Goal: Task Accomplishment & Management: Complete application form

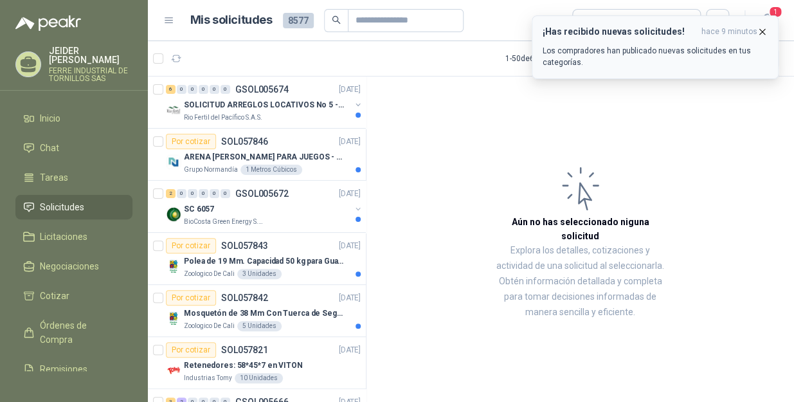
click at [766, 31] on icon "button" at bounding box center [762, 31] width 11 height 11
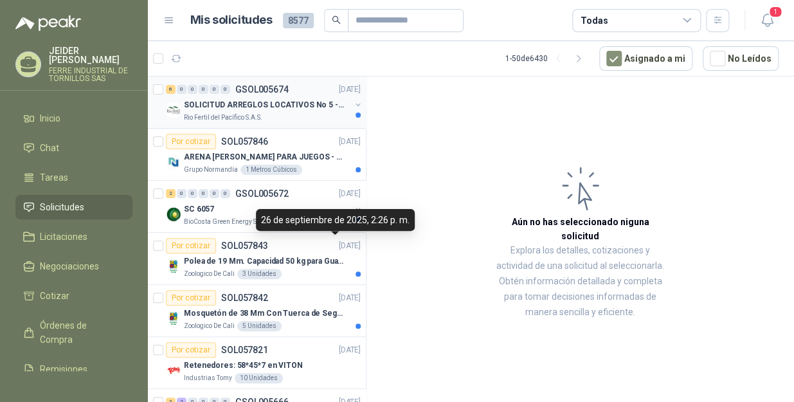
click at [257, 112] on p "Rio Fertil del Pacífico S.A.S." at bounding box center [223, 117] width 78 height 10
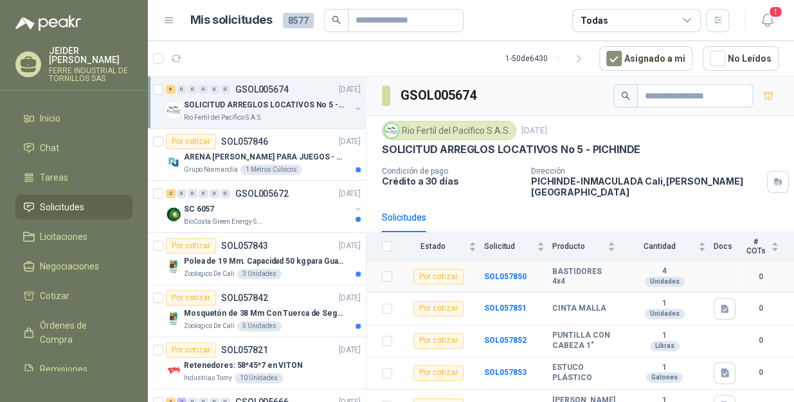
scroll to position [52, 0]
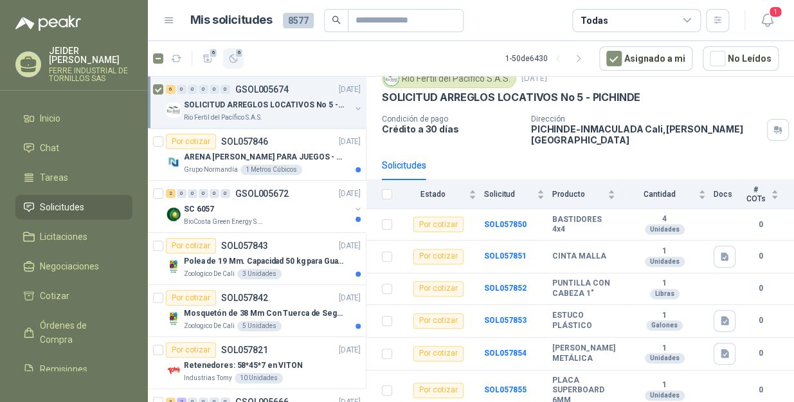
click at [231, 55] on icon "button" at bounding box center [233, 59] width 8 height 8
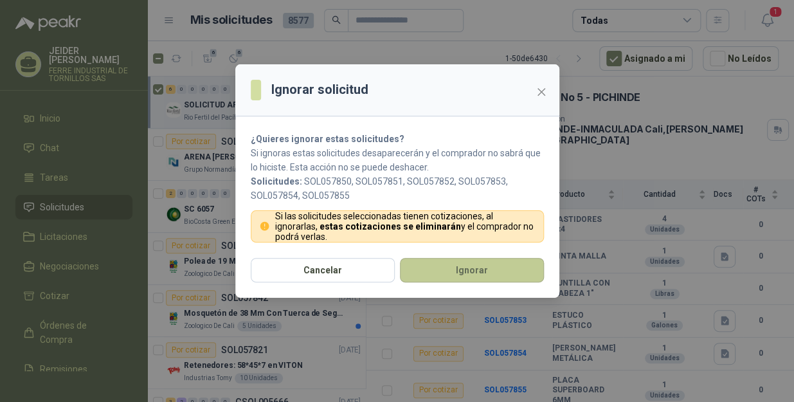
click at [468, 262] on button "Ignorar" at bounding box center [472, 270] width 144 height 24
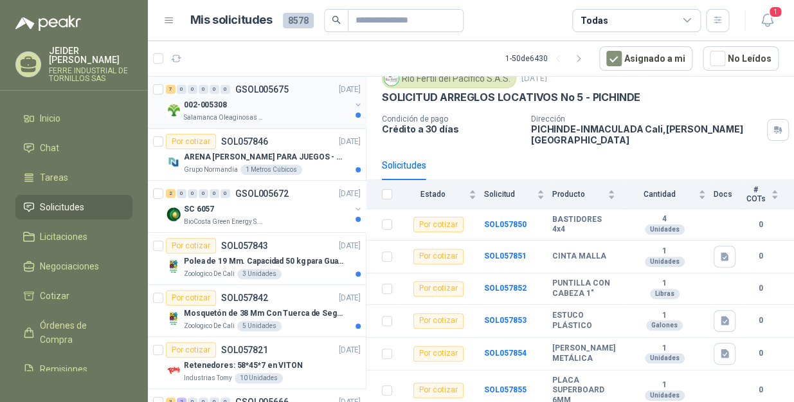
click at [257, 111] on div "002-005308 Salamanca Oleaginosas SAS" at bounding box center [267, 110] width 166 height 26
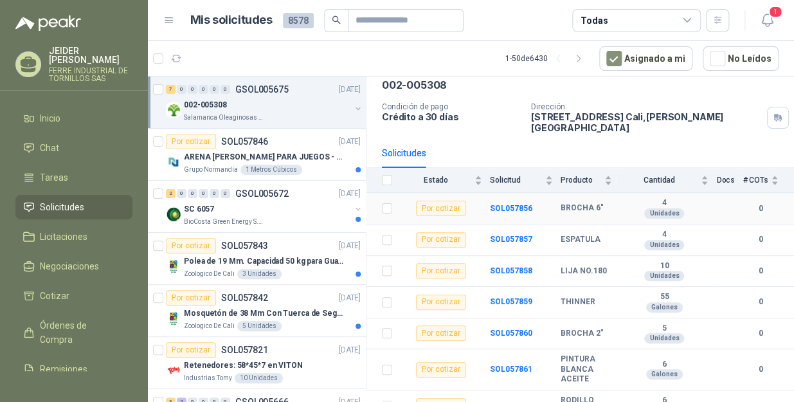
scroll to position [71, 0]
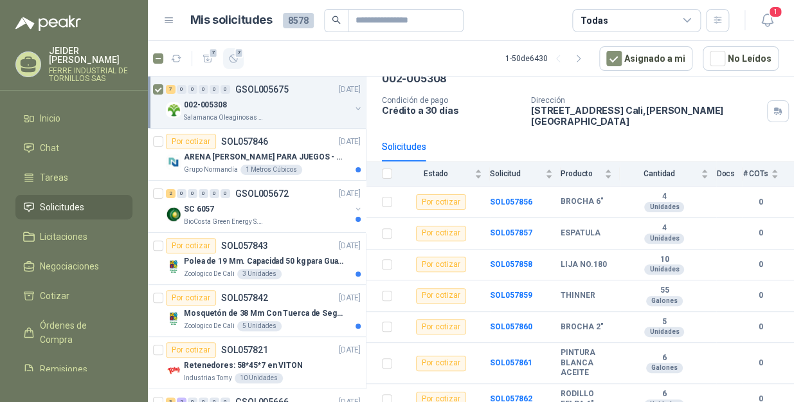
click at [237, 57] on span "7" at bounding box center [239, 53] width 9 height 10
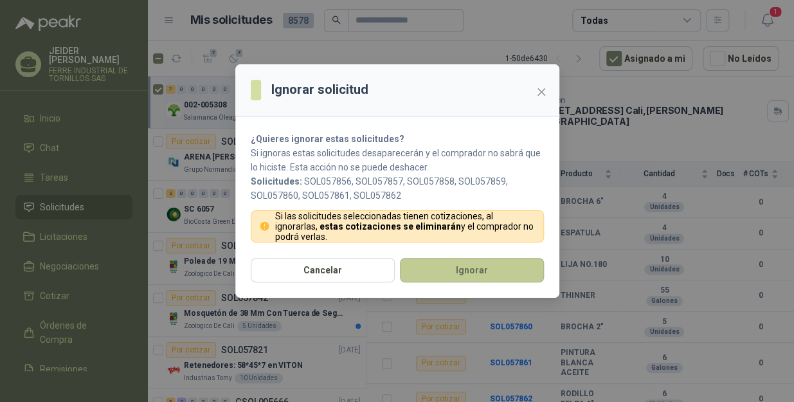
click at [527, 271] on button "Ignorar" at bounding box center [472, 270] width 144 height 24
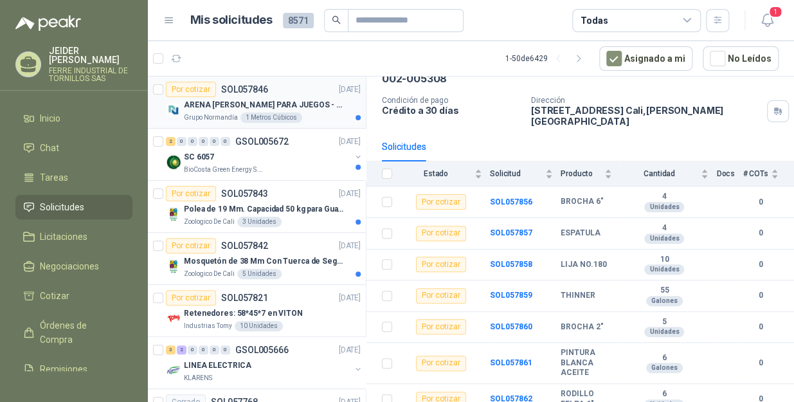
click at [292, 101] on p "ARENA [PERSON_NAME] PARA JUEGOS - SON [DEMOGRAPHIC_DATA].31 METROS CUBICOS" at bounding box center [264, 105] width 160 height 12
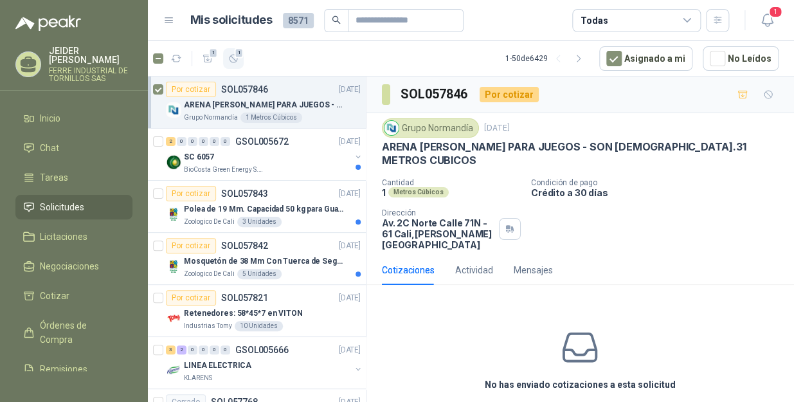
click at [227, 60] on button "1" at bounding box center [233, 58] width 21 height 21
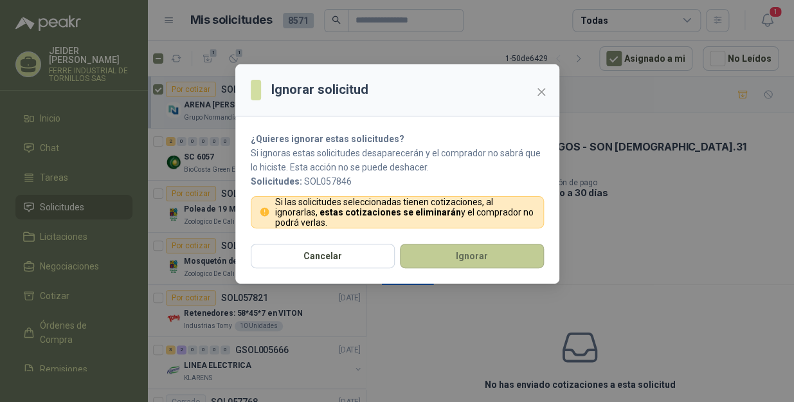
click at [460, 258] on button "Ignorar" at bounding box center [472, 256] width 144 height 24
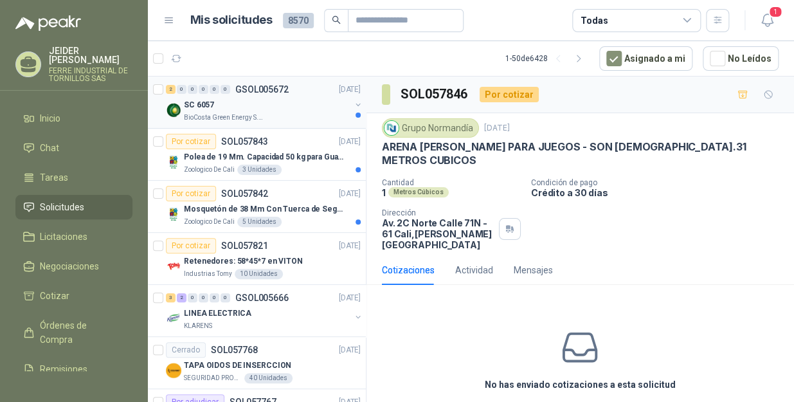
click at [257, 106] on div "SC 6057" at bounding box center [267, 104] width 166 height 15
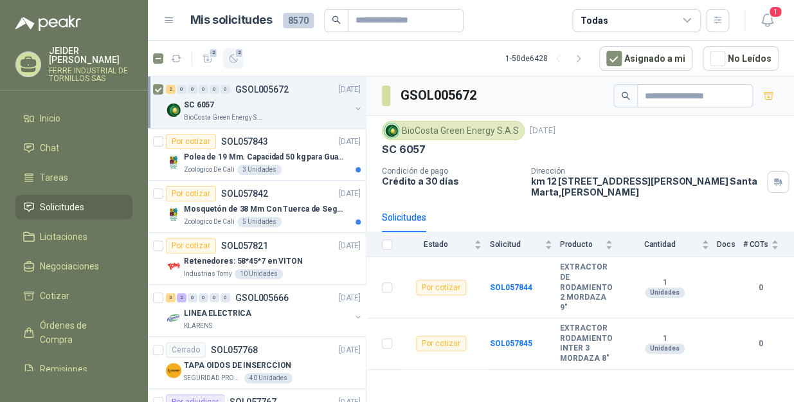
click at [236, 54] on span "2" at bounding box center [239, 53] width 9 height 10
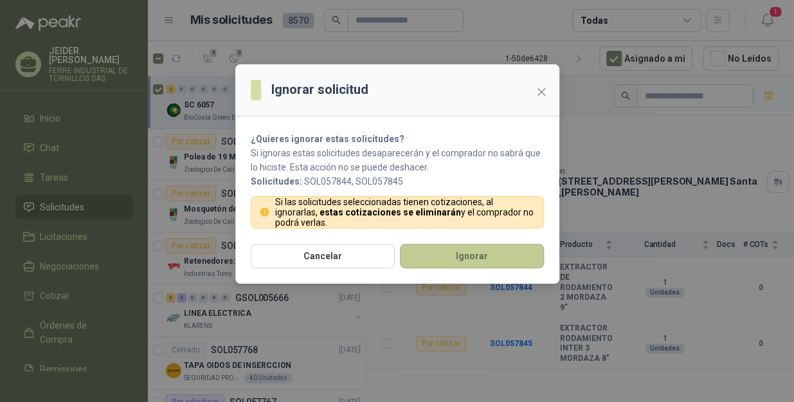
click at [497, 248] on button "Ignorar" at bounding box center [472, 256] width 144 height 24
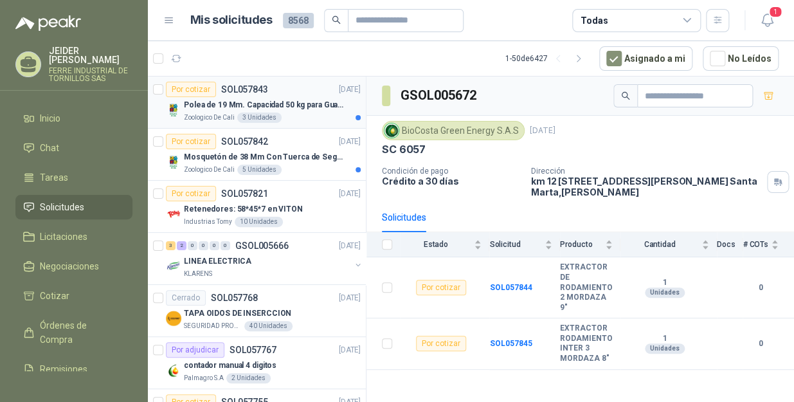
click at [301, 112] on div "Zoologico De Cali 3 Unidades" at bounding box center [272, 117] width 177 height 10
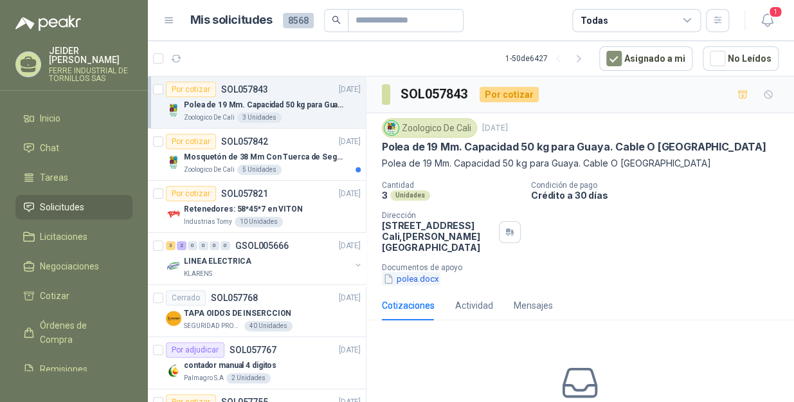
click at [411, 282] on button "polea.docx" at bounding box center [411, 278] width 58 height 13
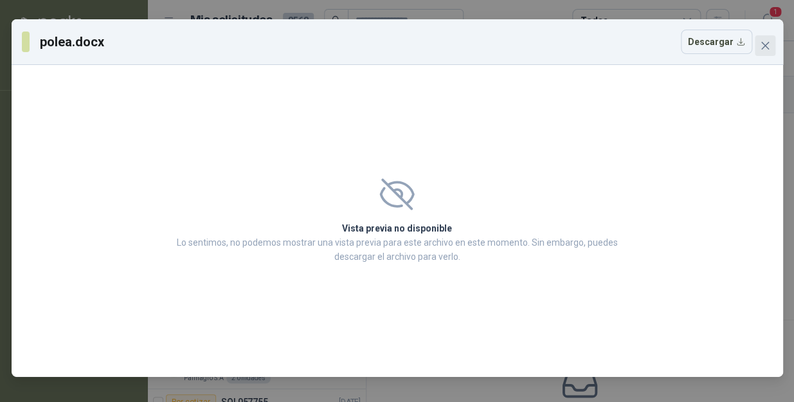
click at [771, 51] on button "Close" at bounding box center [765, 45] width 21 height 21
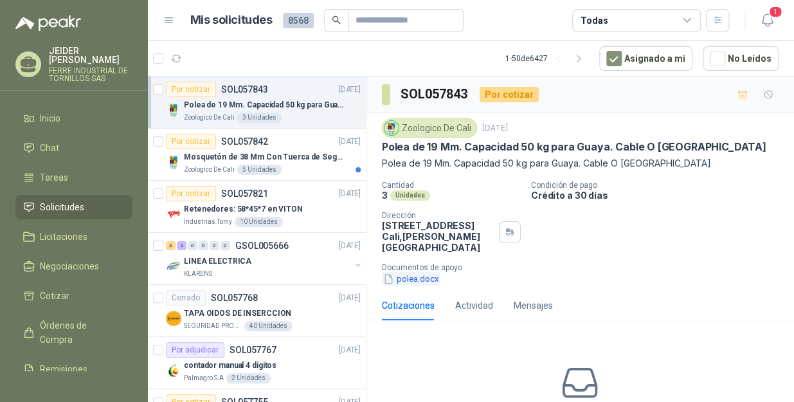
click at [400, 283] on button "polea.docx" at bounding box center [411, 278] width 58 height 13
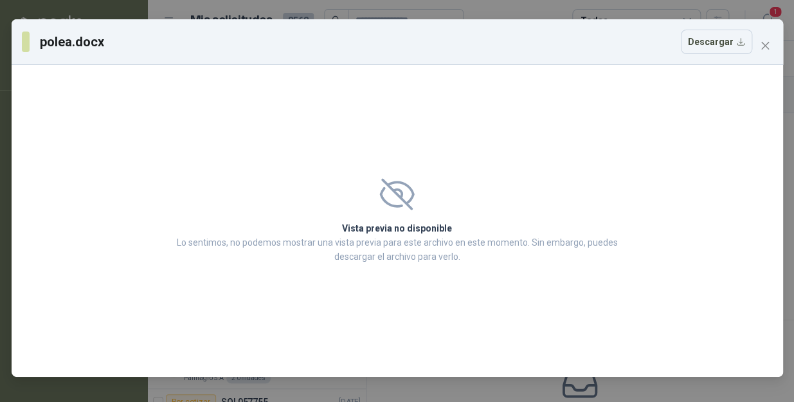
click at [399, 210] on icon at bounding box center [396, 194] width 35 height 32
click at [399, 188] on icon at bounding box center [396, 194] width 35 height 32
click at [402, 190] on icon at bounding box center [396, 194] width 35 height 32
drag, startPoint x: 402, startPoint y: 190, endPoint x: 400, endPoint y: 244, distance: 54.7
click at [400, 244] on p "Lo sentimos, no podemos mostrar una vista previa para este archivo en este mome…" at bounding box center [397, 249] width 449 height 28
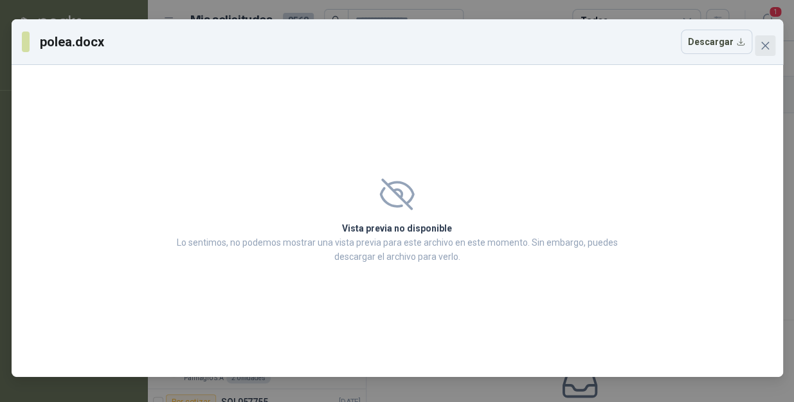
click at [767, 39] on button "Close" at bounding box center [765, 45] width 21 height 21
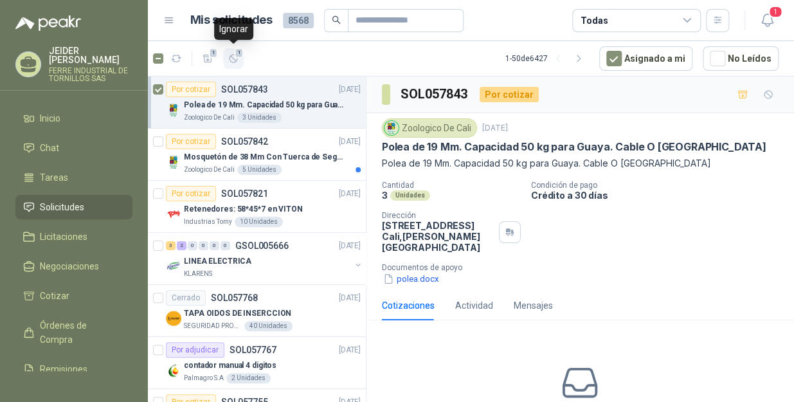
click at [226, 58] on button "1" at bounding box center [233, 58] width 21 height 21
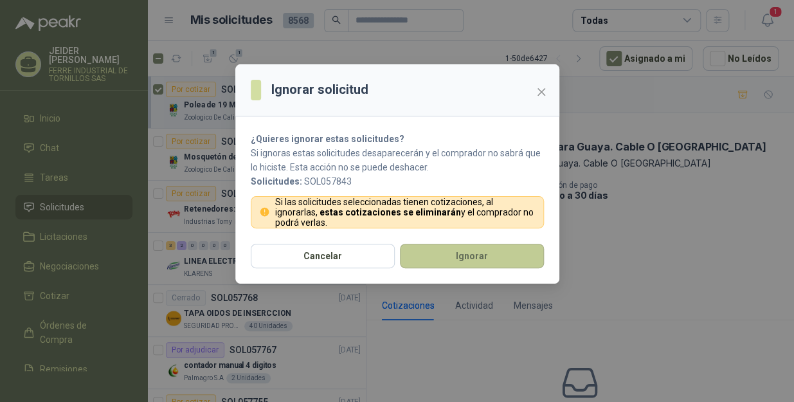
click at [472, 247] on button "Ignorar" at bounding box center [472, 256] width 144 height 24
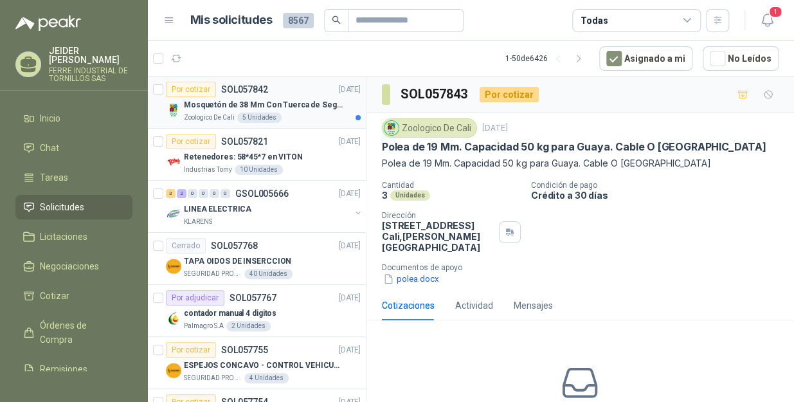
click at [307, 96] on div "Por cotizar SOL057842 [DATE]" at bounding box center [263, 89] width 195 height 15
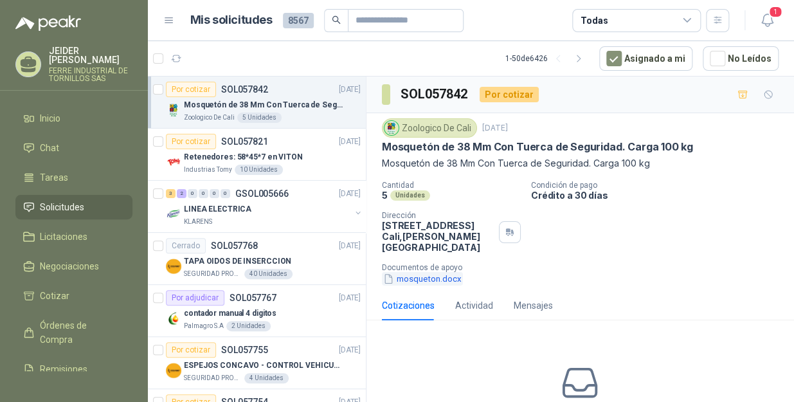
click at [420, 276] on button "mosqueton.docx" at bounding box center [422, 278] width 81 height 13
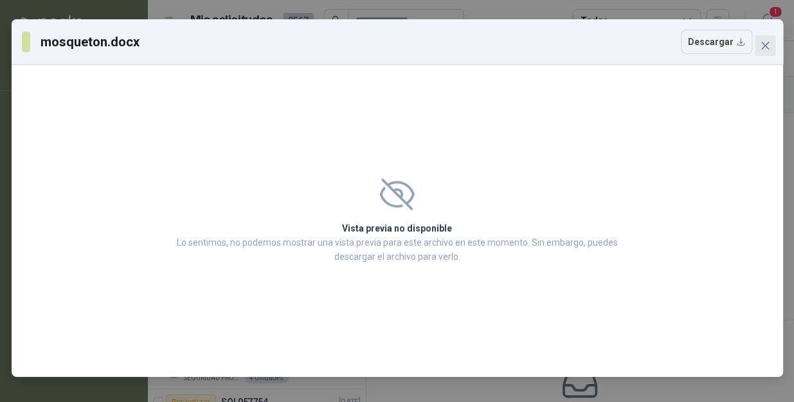
click at [769, 45] on icon "close" at bounding box center [765, 45] width 10 height 10
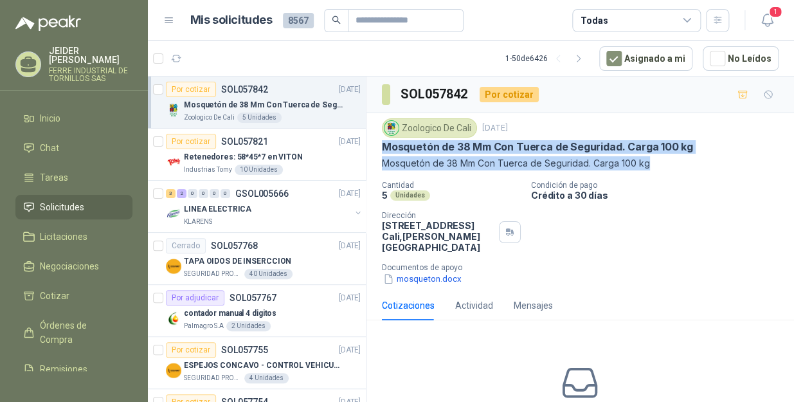
drag, startPoint x: 655, startPoint y: 160, endPoint x: 379, endPoint y: 147, distance: 276.1
click at [379, 147] on div "Zoologico De Cali [DATE] Mosquetón de 38 Mm Con Tuerca de Seguridad. Carga 100 …" at bounding box center [579, 201] width 427 height 177
copy div "Mosquetón de 38 Mm Con Tuerca de Seguridad. Carga 100 kg Mosquetón de 38 Mm Con…"
click at [66, 141] on li "Chat" at bounding box center [74, 148] width 102 height 14
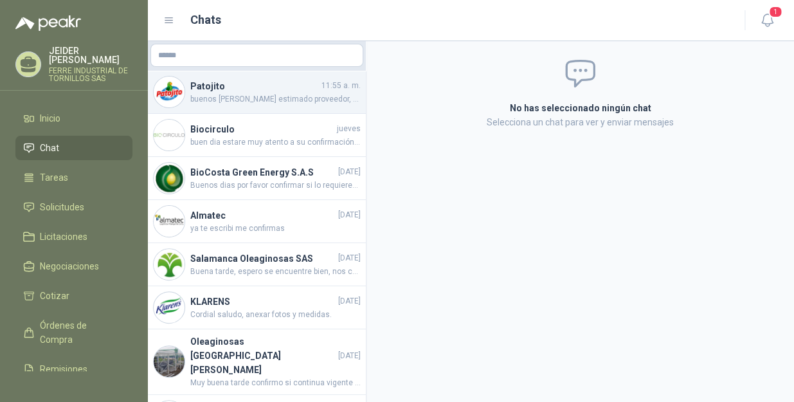
click at [262, 89] on h4 "Patojito" at bounding box center [254, 86] width 129 height 14
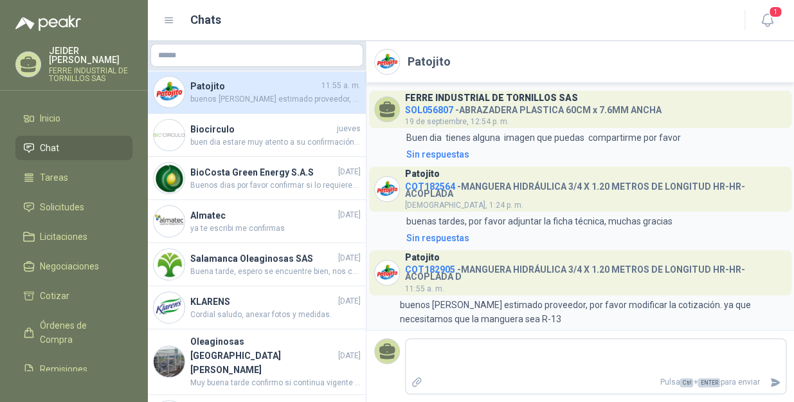
scroll to position [19, 0]
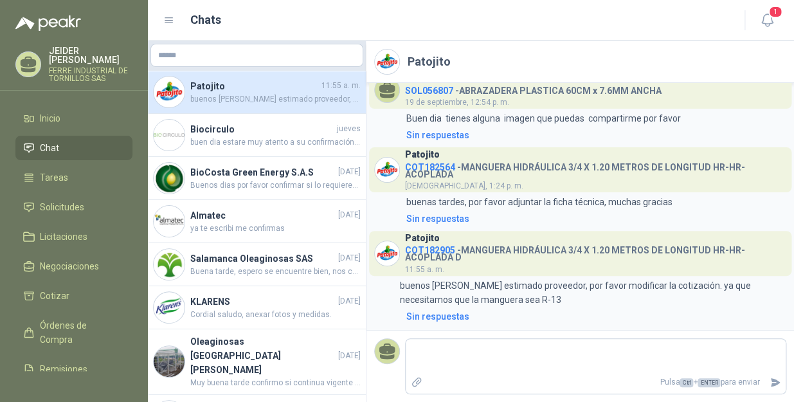
click at [438, 250] on span "COT182905" at bounding box center [430, 250] width 50 height 10
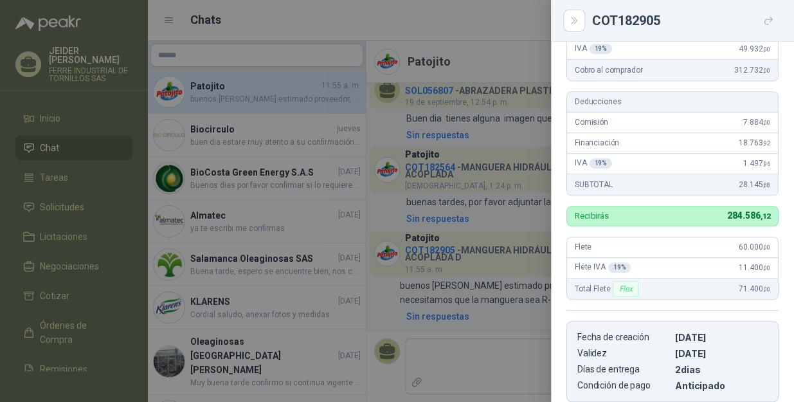
scroll to position [0, 0]
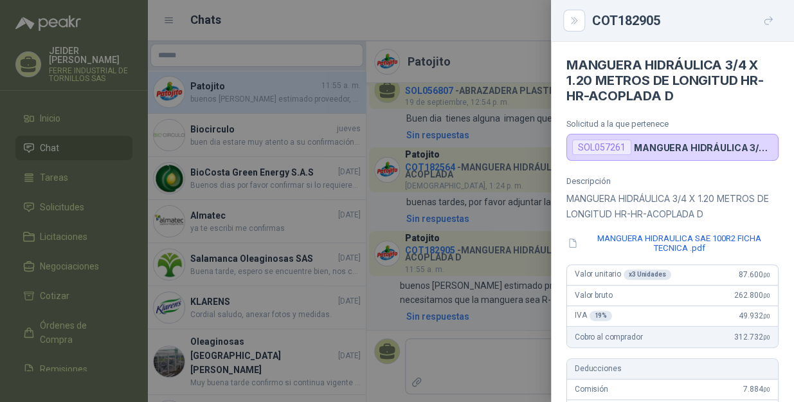
click at [629, 13] on div "COT182905" at bounding box center [685, 20] width 186 height 21
click at [764, 24] on icon "button" at bounding box center [768, 21] width 8 height 8
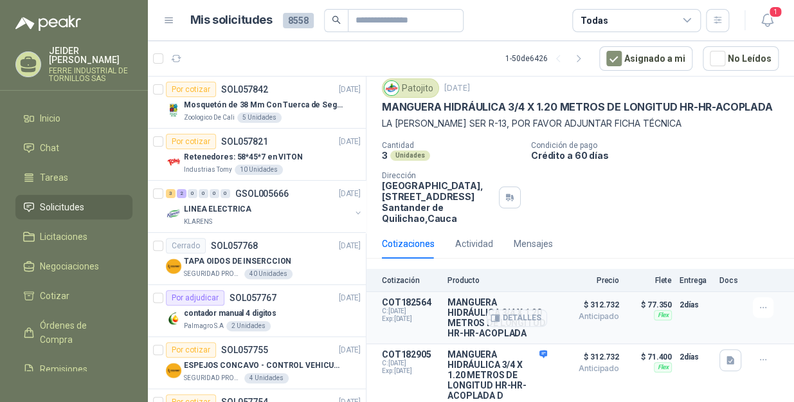
scroll to position [98, 0]
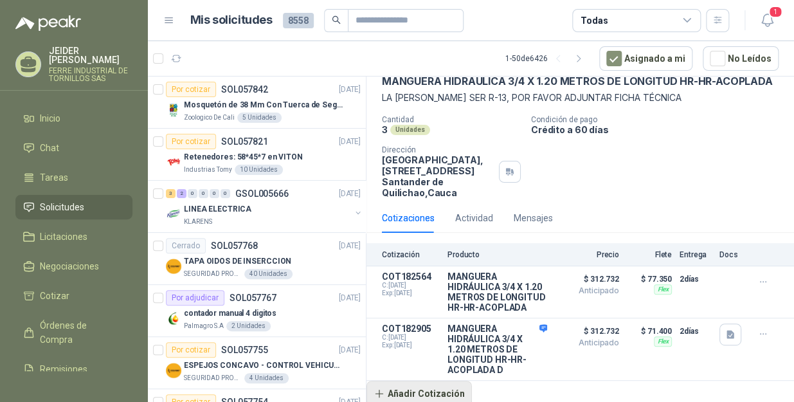
click at [401, 395] on button "Añadir Cotización" at bounding box center [418, 394] width 105 height 26
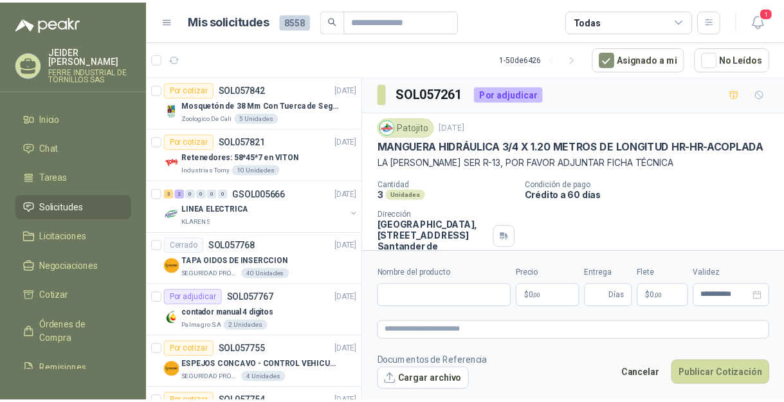
scroll to position [0, 0]
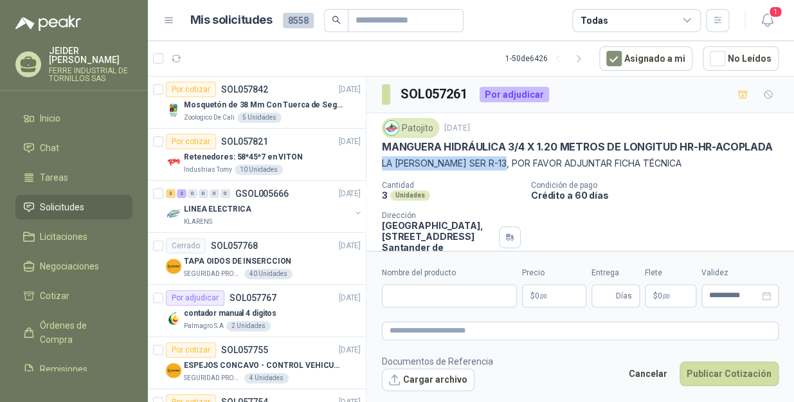
drag, startPoint x: 379, startPoint y: 176, endPoint x: 514, endPoint y: 177, distance: 135.6
click at [514, 177] on div "Patojito [DATE] MANGUERA HIDRÁULICA 3/4 X 1.20 METROS DE LONGITUD HR-HR-ACOPLAD…" at bounding box center [579, 191] width 427 height 156
copy p "LA [PERSON_NAME] SER R-13"
click at [437, 297] on input "Nombre del producto" at bounding box center [449, 295] width 135 height 23
paste input "**********"
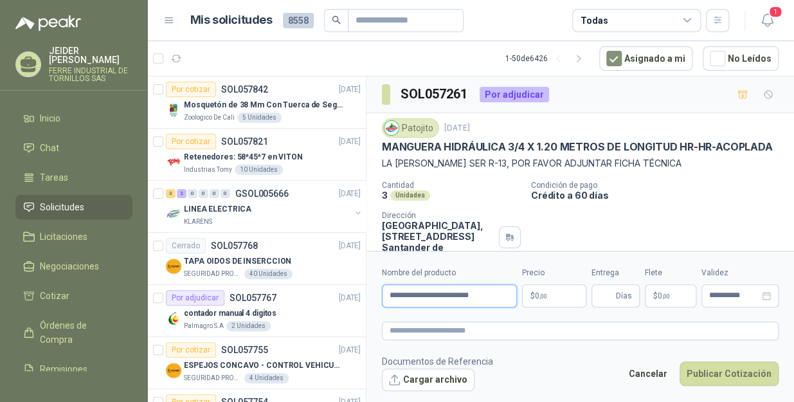
type input "**********"
click at [566, 296] on p "$ 0 ,00" at bounding box center [554, 295] width 64 height 23
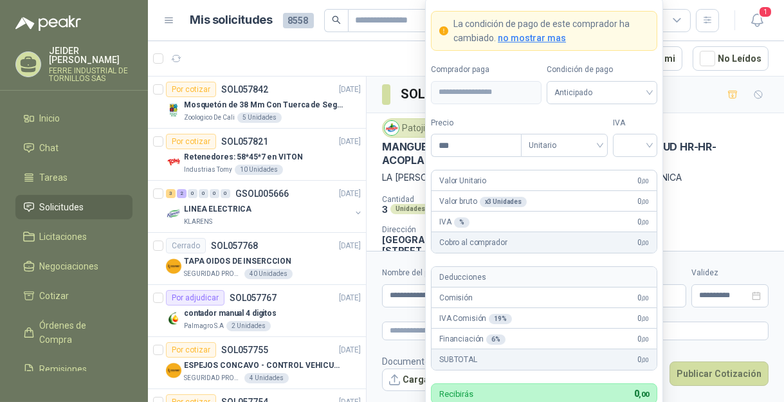
click at [560, 293] on div "Comisión 0 ,00" at bounding box center [543, 297] width 225 height 21
click at [488, 136] on input "***" at bounding box center [475, 145] width 89 height 22
type input "*********"
click at [648, 152] on input "search" at bounding box center [634, 143] width 29 height 19
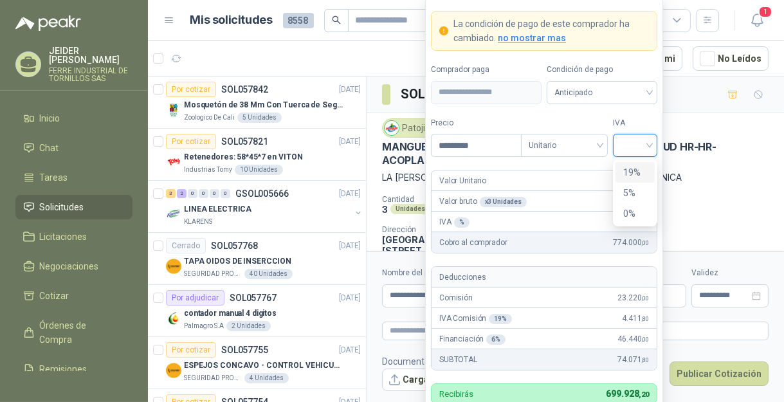
click at [649, 168] on div "19%" at bounding box center [634, 172] width 39 height 21
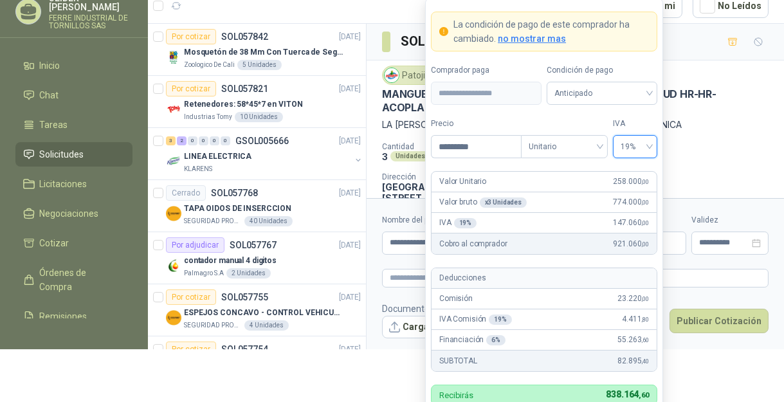
scroll to position [53, 0]
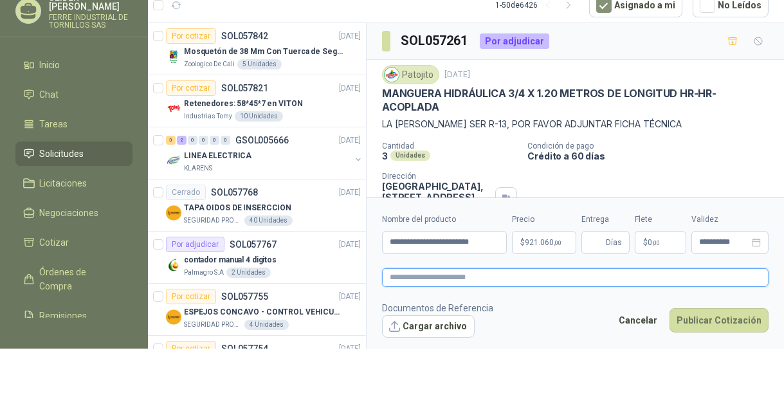
click at [713, 284] on textarea at bounding box center [575, 277] width 386 height 19
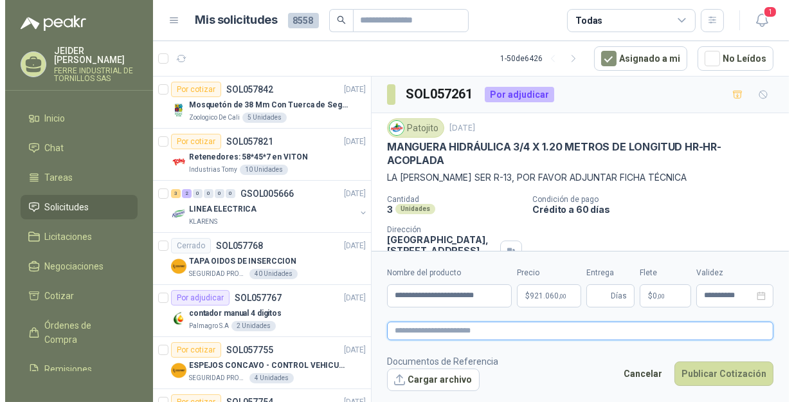
scroll to position [0, 0]
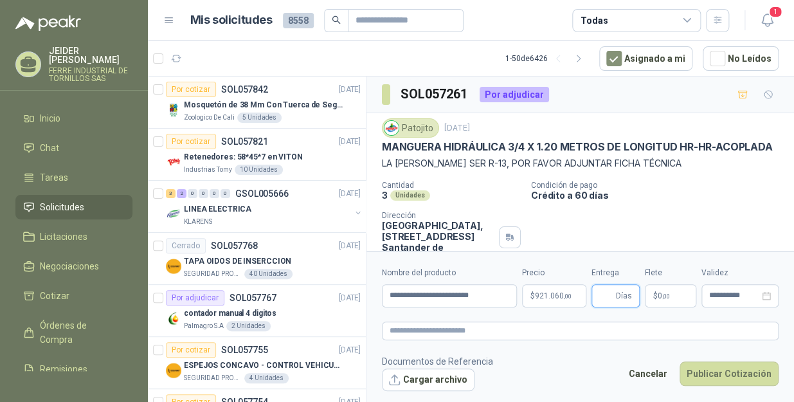
click at [602, 294] on input "Entrega" at bounding box center [606, 296] width 14 height 22
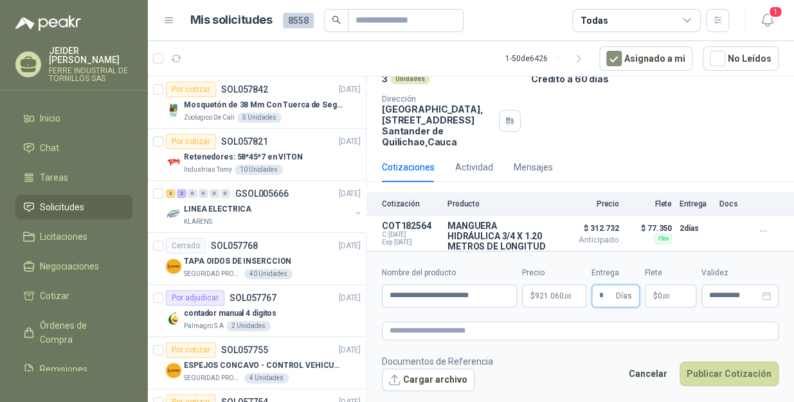
scroll to position [228, 0]
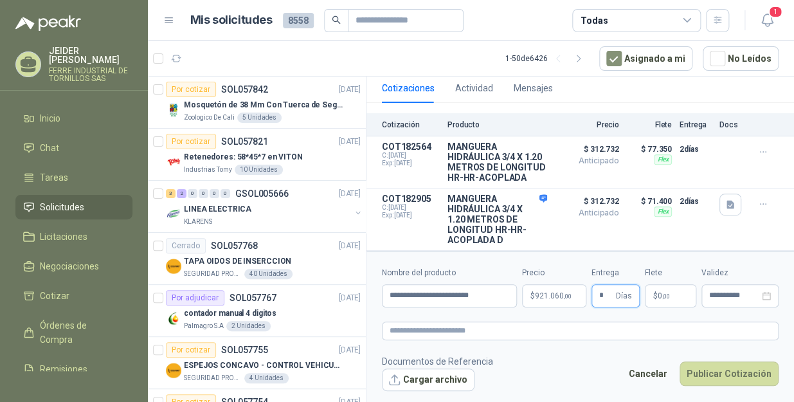
type input "*"
click at [672, 291] on p "$ 0 ,00" at bounding box center [670, 295] width 51 height 23
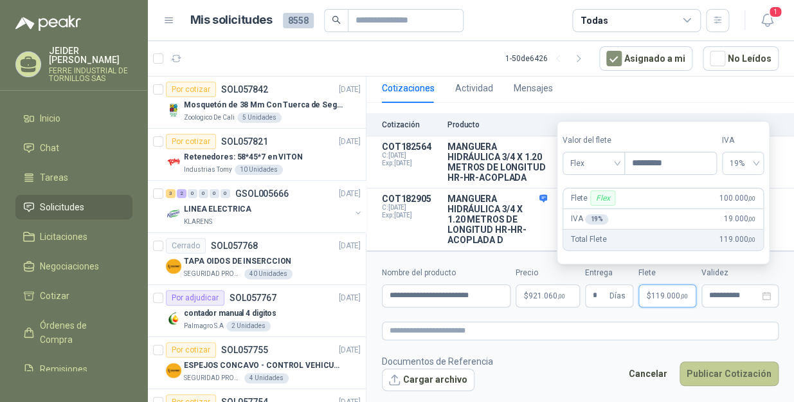
type input "*********"
click at [721, 370] on button "Publicar Cotización" at bounding box center [728, 373] width 99 height 24
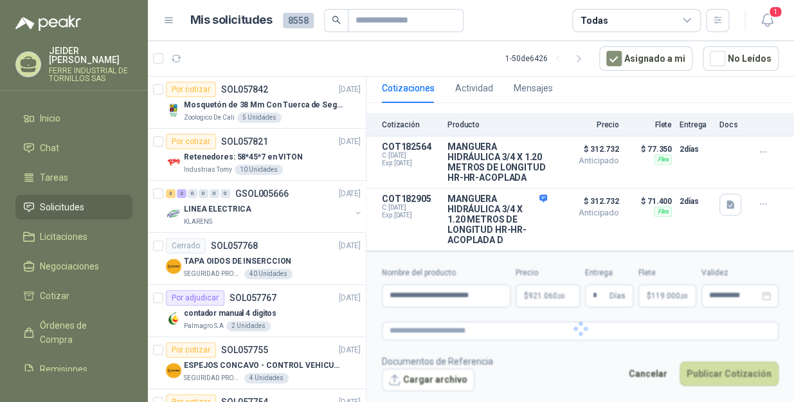
scroll to position [135, 0]
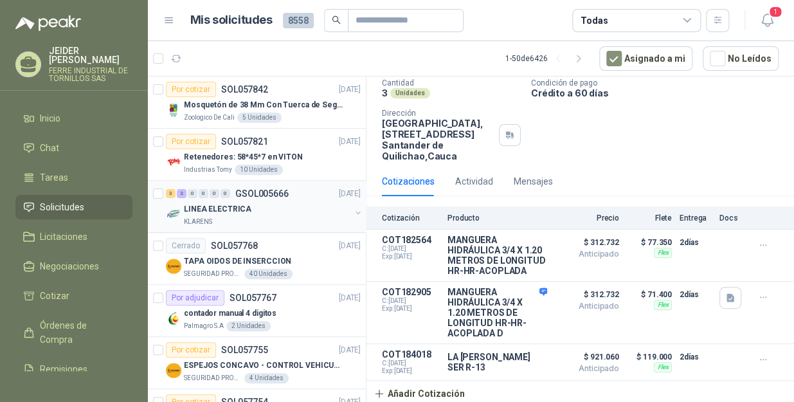
click at [234, 204] on p "LINEA ELECTRICA" at bounding box center [217, 209] width 67 height 12
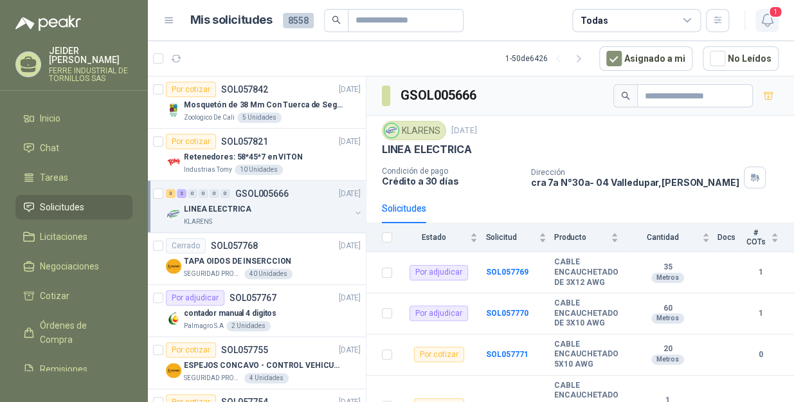
click at [766, 20] on icon "button" at bounding box center [767, 20] width 16 height 16
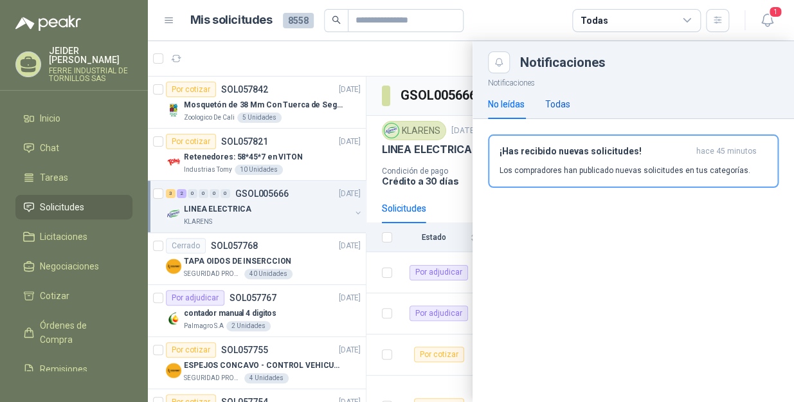
click at [566, 108] on div "Todas" at bounding box center [557, 104] width 25 height 14
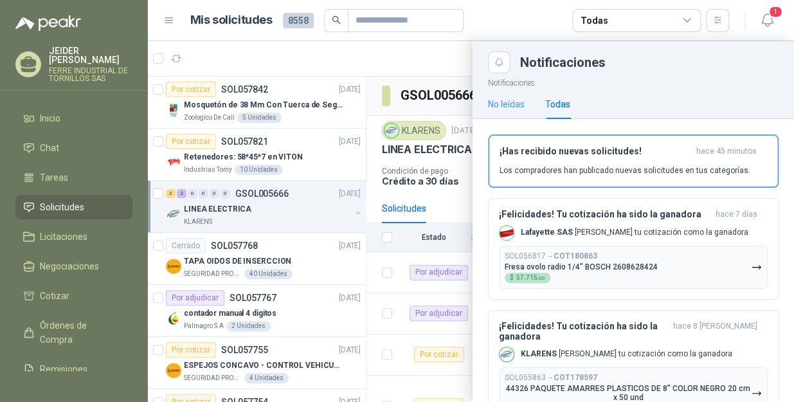
click at [513, 96] on div "No leídas" at bounding box center [506, 104] width 37 height 30
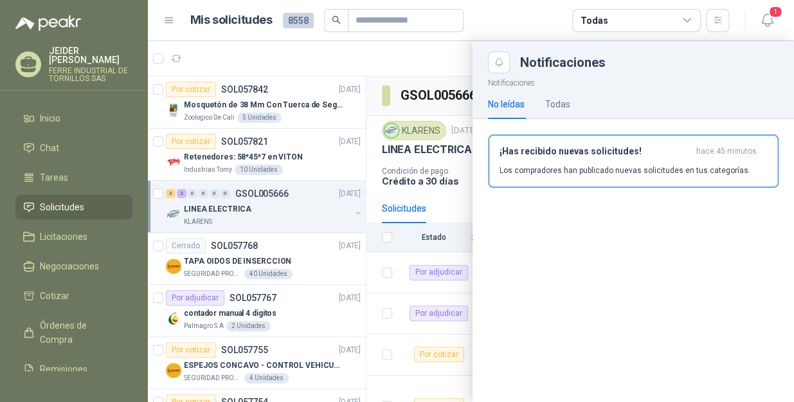
click at [316, 94] on div at bounding box center [471, 221] width 646 height 361
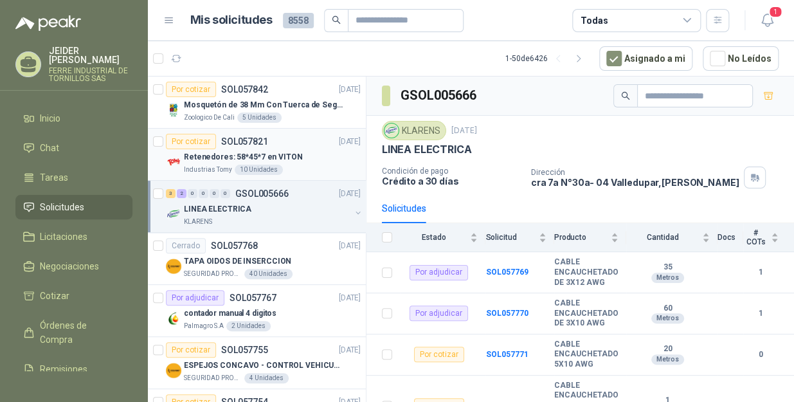
click at [312, 150] on div "Retenedores: 58*45*7 en VITON" at bounding box center [272, 156] width 177 height 15
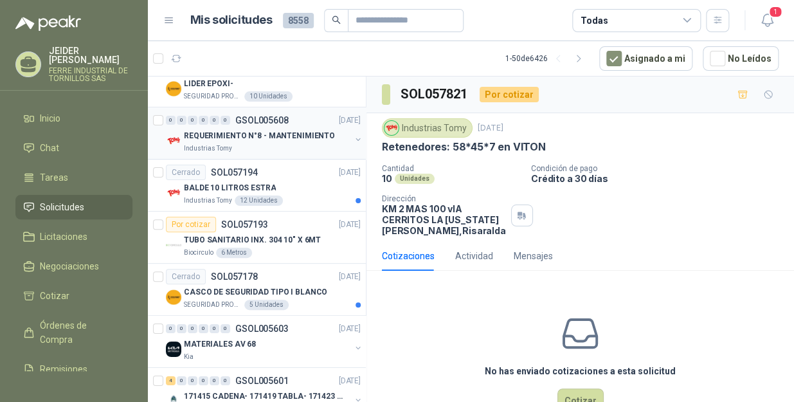
scroll to position [1636, 0]
click at [309, 233] on p "TUBO SANITARIO INX. 304 10" X 6MT" at bounding box center [252, 239] width 137 height 12
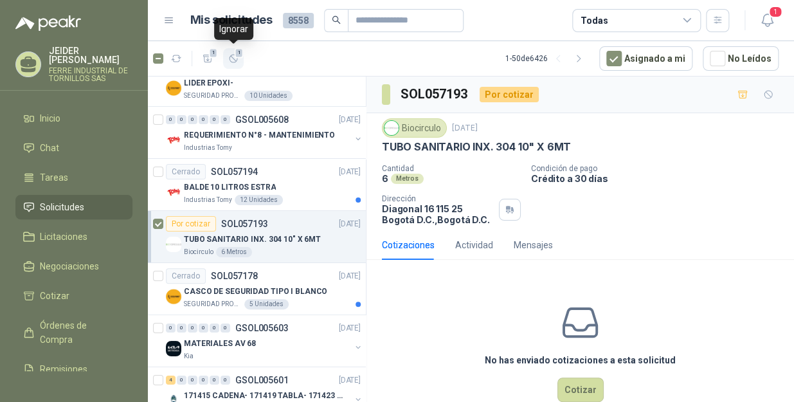
click at [232, 60] on icon "button" at bounding box center [233, 58] width 11 height 11
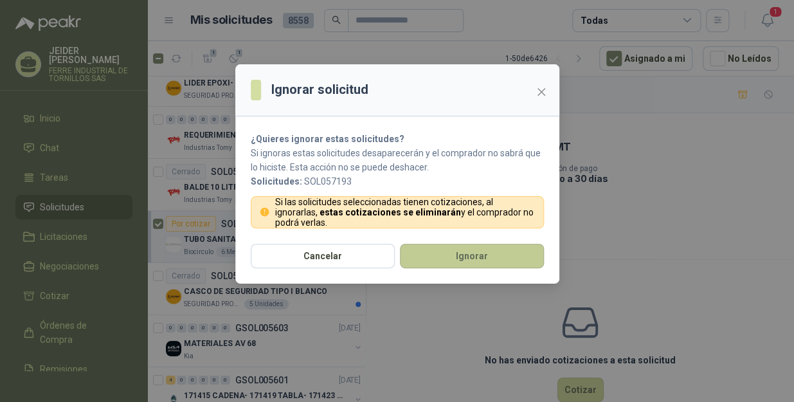
click at [422, 257] on button "Ignorar" at bounding box center [472, 256] width 144 height 24
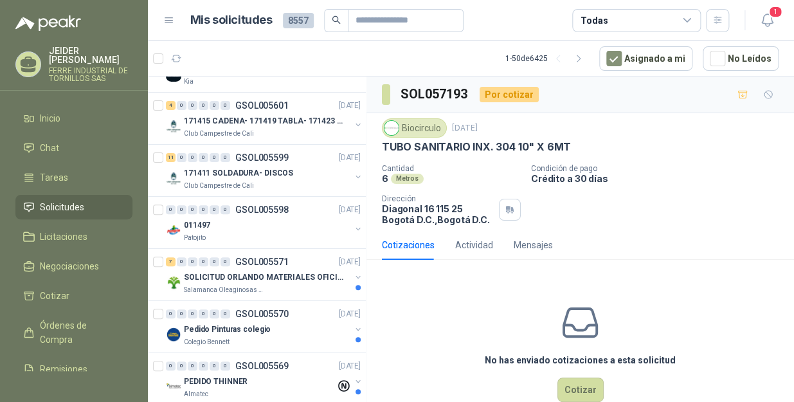
scroll to position [1870, 0]
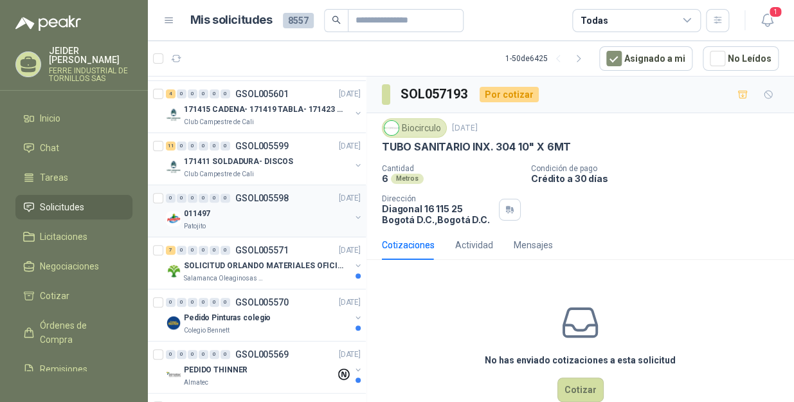
click at [276, 221] on div "Patojito" at bounding box center [267, 226] width 166 height 10
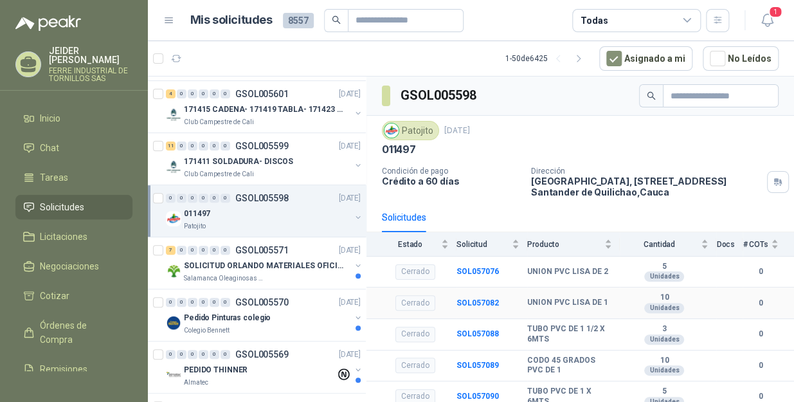
scroll to position [39, 0]
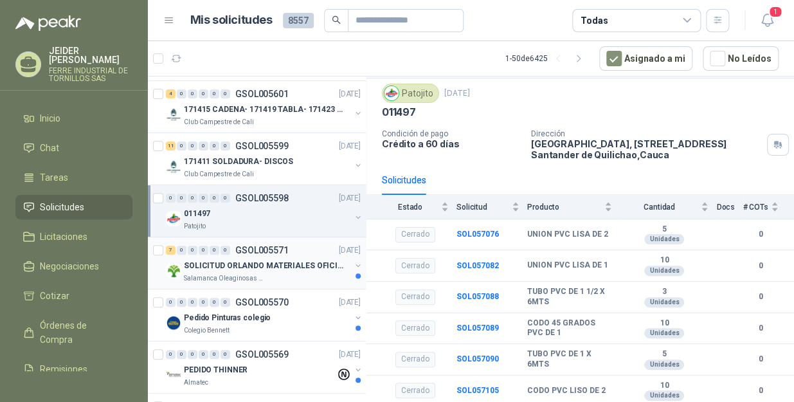
click at [252, 260] on p "SOLICITUD ORLANDO MATERIALES OFICINA - CALI" at bounding box center [264, 266] width 160 height 12
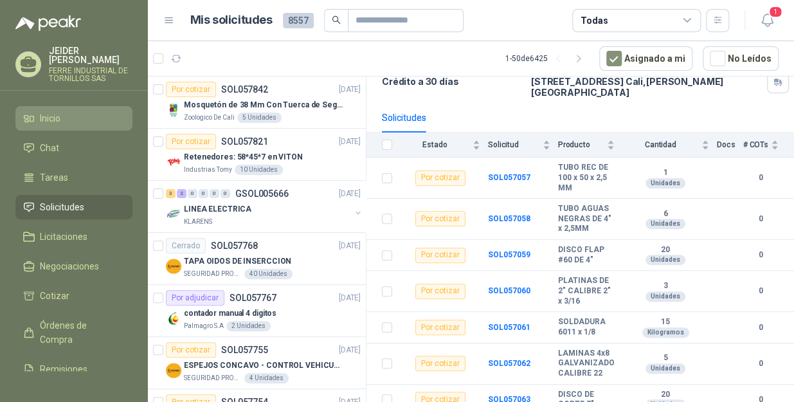
click at [61, 112] on li "Inicio" at bounding box center [74, 118] width 102 height 14
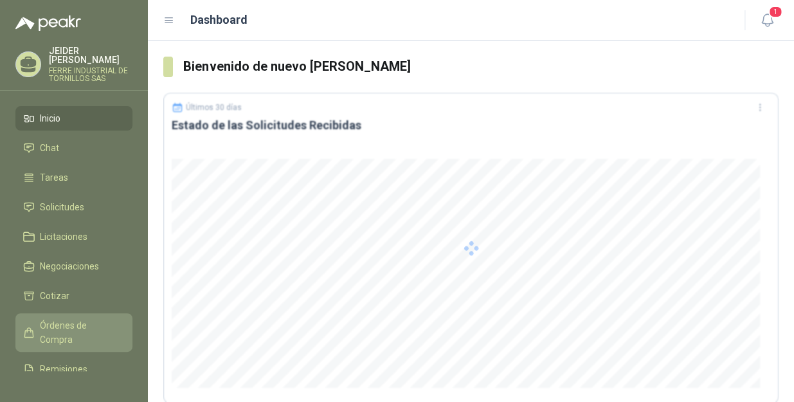
click at [57, 321] on span "Órdenes de Compra" at bounding box center [80, 332] width 80 height 28
